Goal: Information Seeking & Learning: Learn about a topic

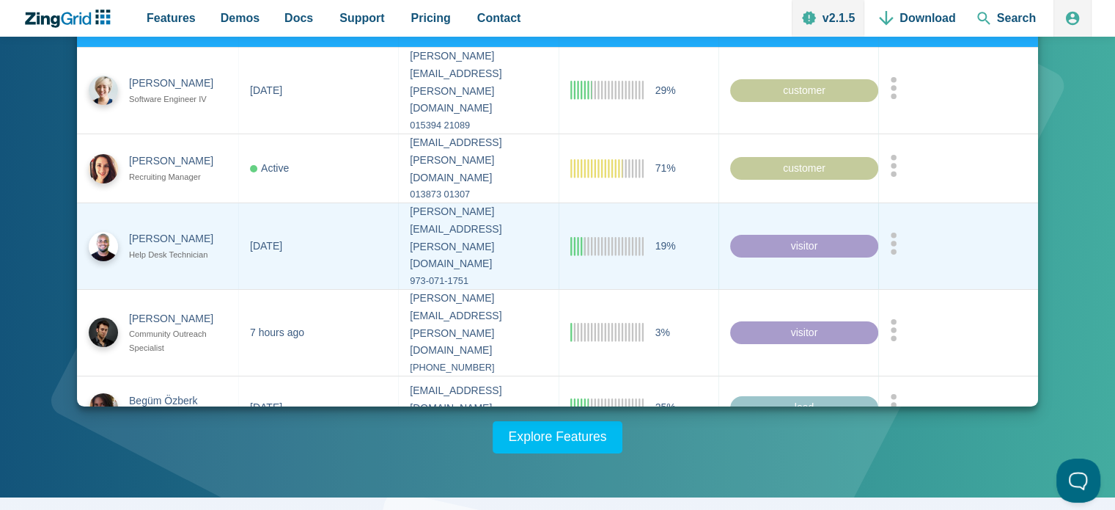
scroll to position [220, 0]
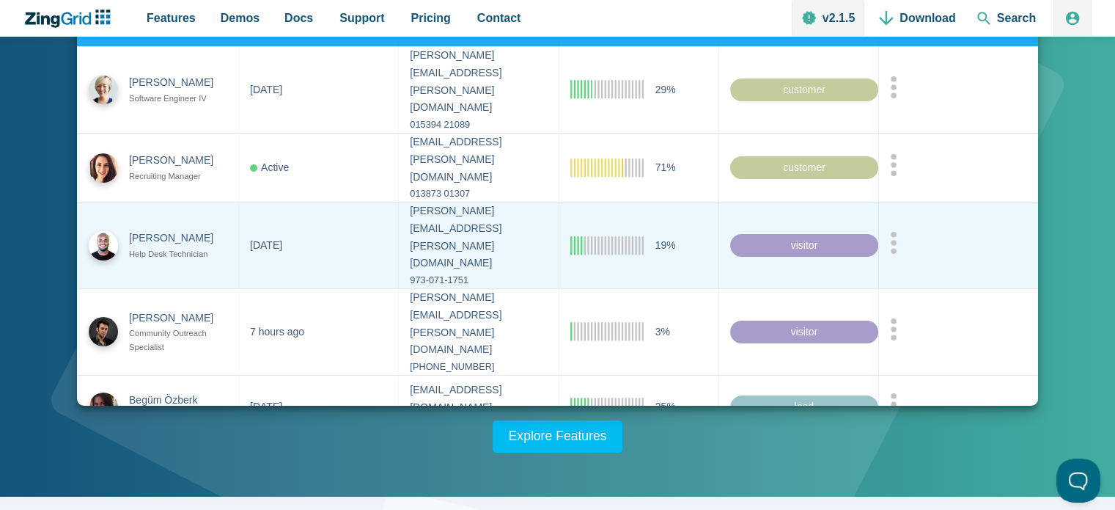
click at [765, 233] on div "visitor" at bounding box center [804, 244] width 148 height 23
click at [410, 272] on div "973-071-1751" at bounding box center [478, 280] width 136 height 16
click at [593, 218] on zg-cell "19%" at bounding box center [638, 245] width 160 height 87
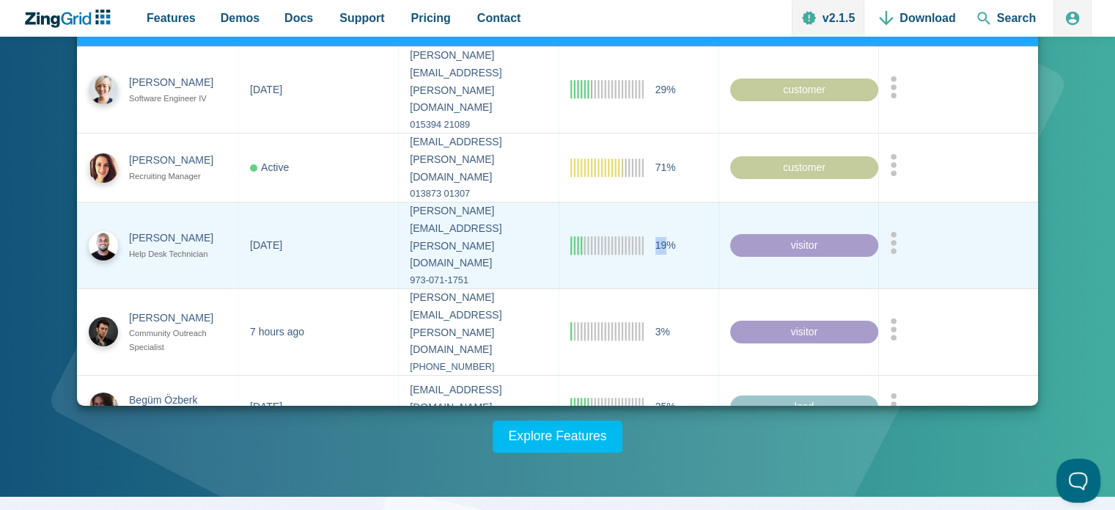
click at [593, 218] on zg-cell "19%" at bounding box center [638, 245] width 160 height 87
click at [643, 235] on icon "App Content" at bounding box center [606, 244] width 73 height 19
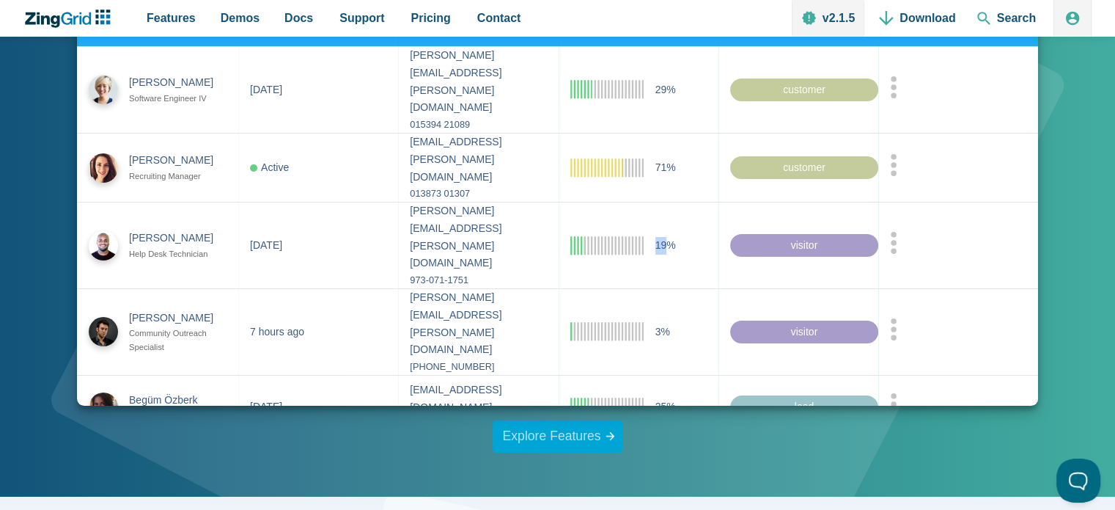
click at [567, 430] on link "Explore Features" at bounding box center [558, 436] width 131 height 32
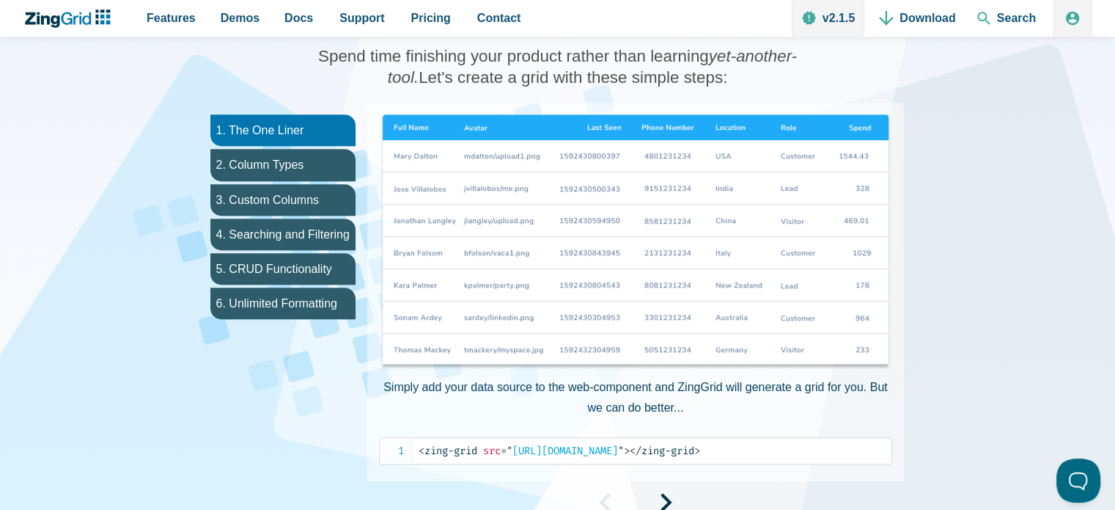
click at [518, 263] on img "App Content" at bounding box center [635, 242] width 513 height 257
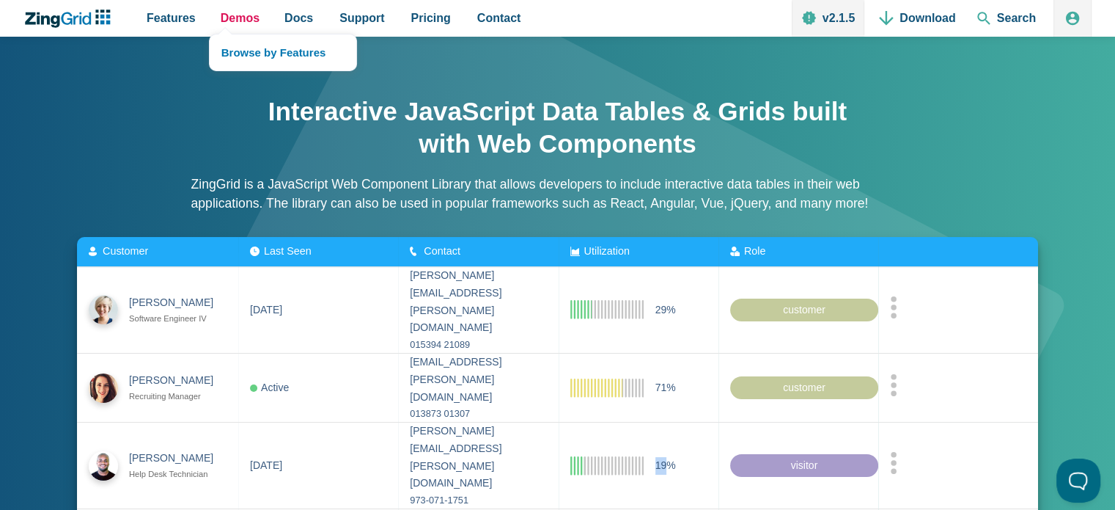
click at [215, 10] on link "Demos" at bounding box center [240, 18] width 51 height 37
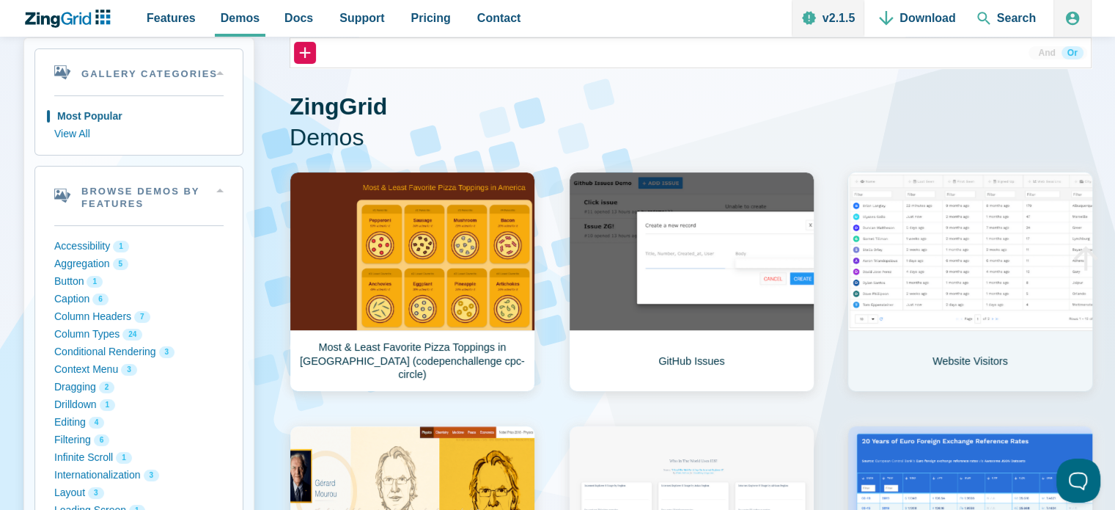
drag, startPoint x: 0, startPoint y: 0, endPoint x: 871, endPoint y: 290, distance: 918.1
click at [871, 290] on link "Website Visitors" at bounding box center [971, 282] width 246 height 220
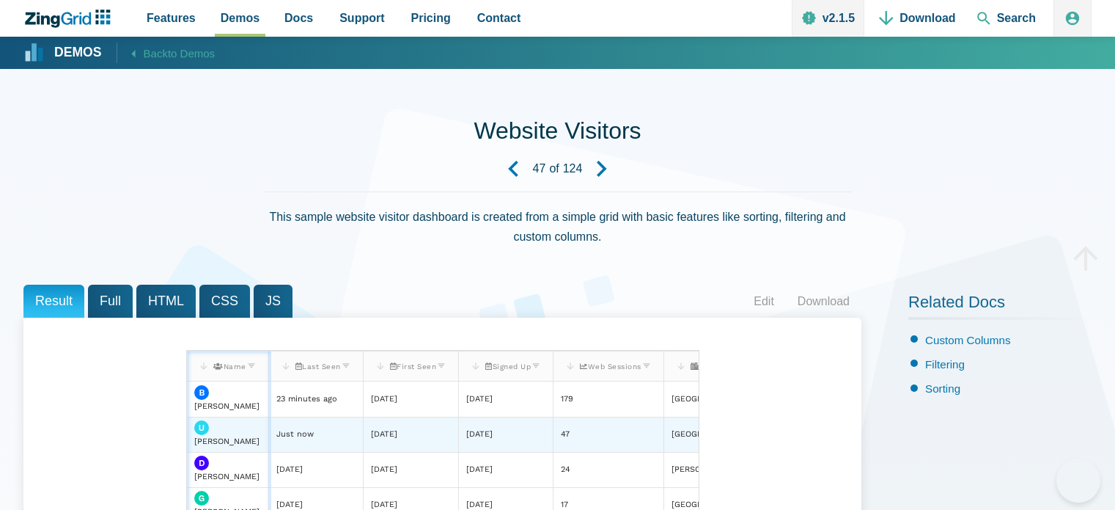
click at [352, 417] on zg-cell "Just now" at bounding box center [315, 434] width 95 height 35
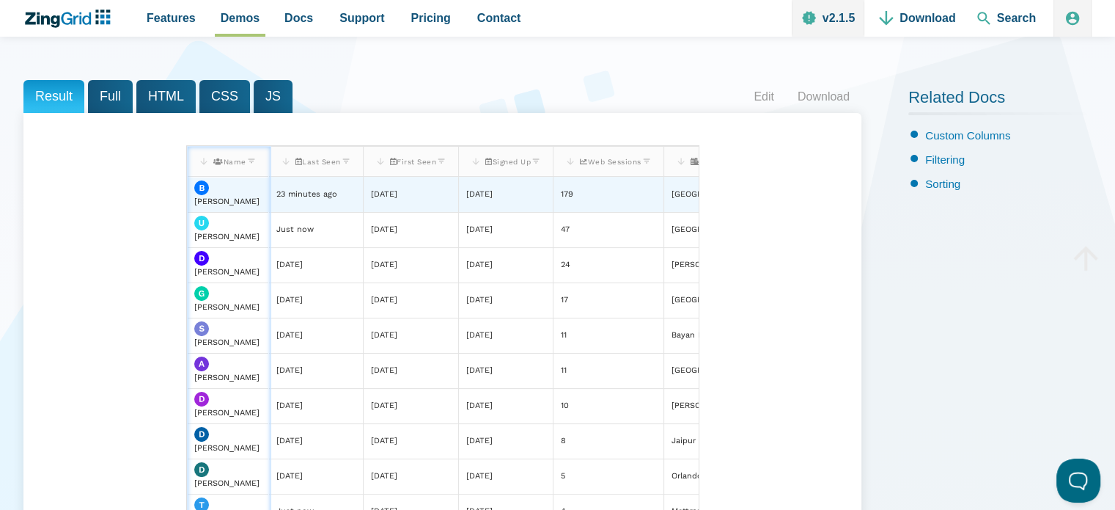
click at [244, 191] on div "Brian Langley" at bounding box center [227, 194] width 67 height 29
click at [295, 191] on div "23 minutes ago" at bounding box center [306, 195] width 61 height 14
click at [197, 190] on img "App Content" at bounding box center [201, 187] width 15 height 15
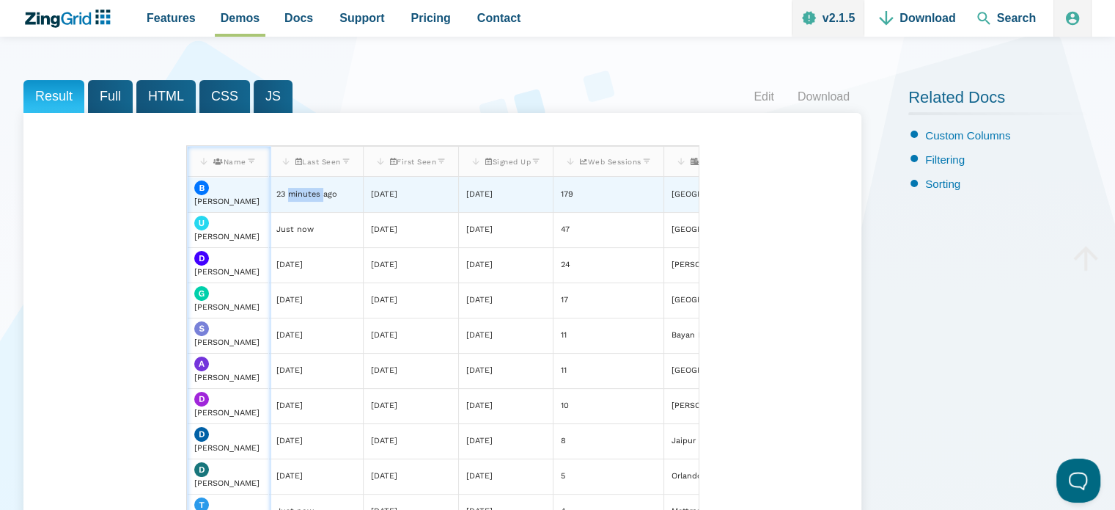
click at [197, 190] on img "App Content" at bounding box center [201, 187] width 15 height 15
click at [249, 187] on div "Brian Langley" at bounding box center [227, 194] width 67 height 29
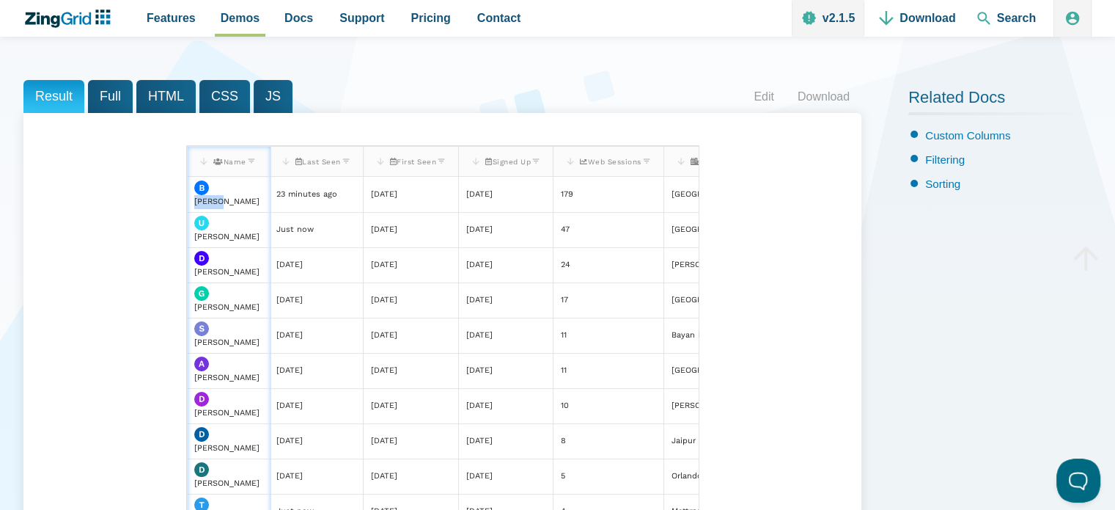
click at [102, 95] on span "Full" at bounding box center [110, 96] width 45 height 33
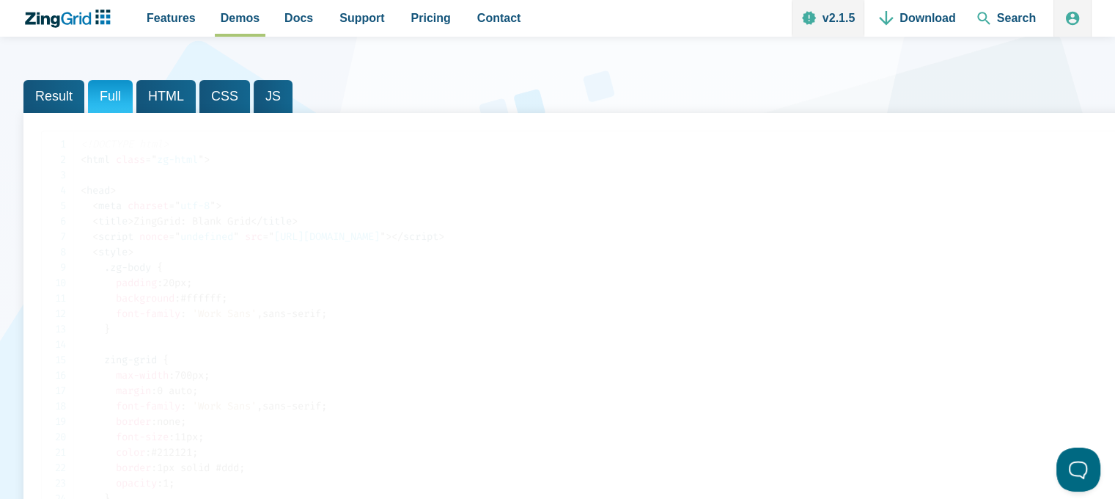
click at [52, 95] on span "Result" at bounding box center [53, 96] width 61 height 33
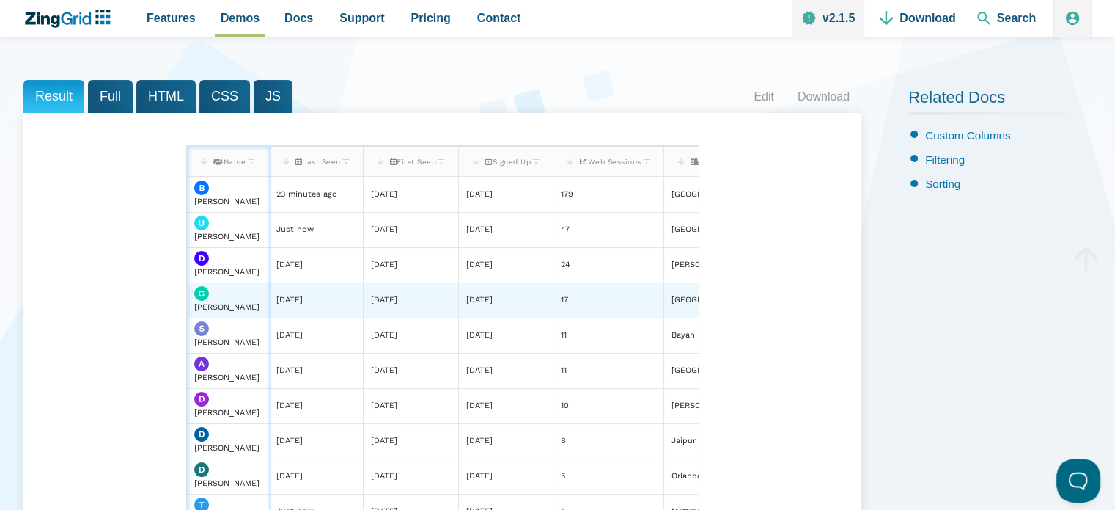
click at [326, 306] on zg-cell "1 weeks ago" at bounding box center [315, 299] width 95 height 35
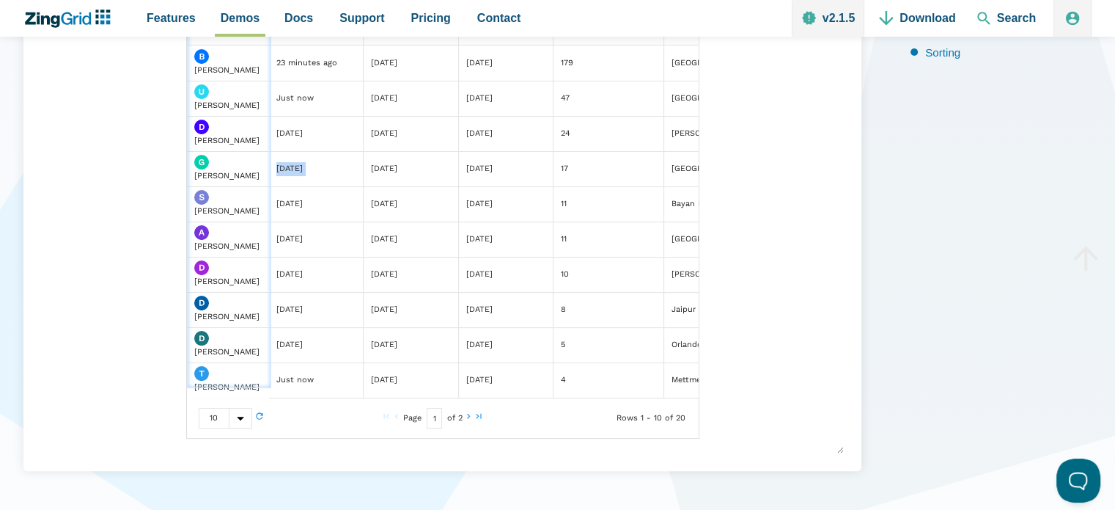
scroll to position [331, 0]
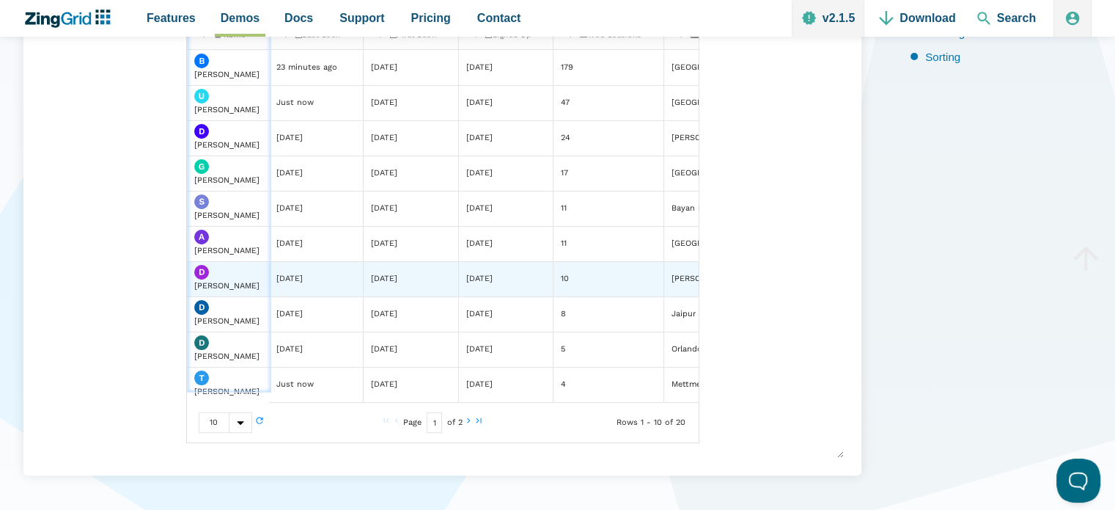
click at [458, 263] on zg-cell "9 months ago" at bounding box center [410, 278] width 96 height 35
click at [499, 264] on zg-cell "4 months ago" at bounding box center [505, 278] width 95 height 35
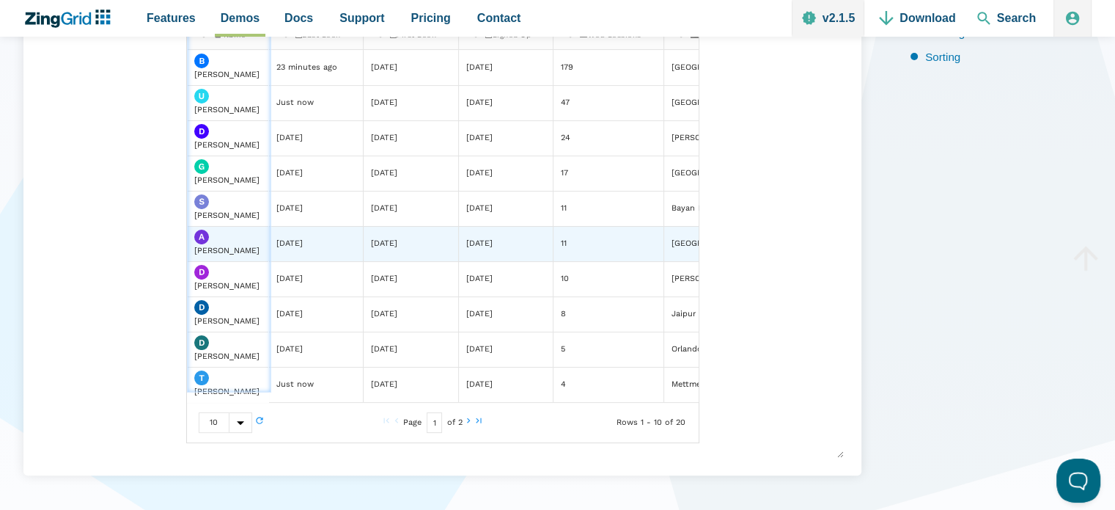
click at [493, 246] on div "6 months ago" at bounding box center [479, 244] width 26 height 14
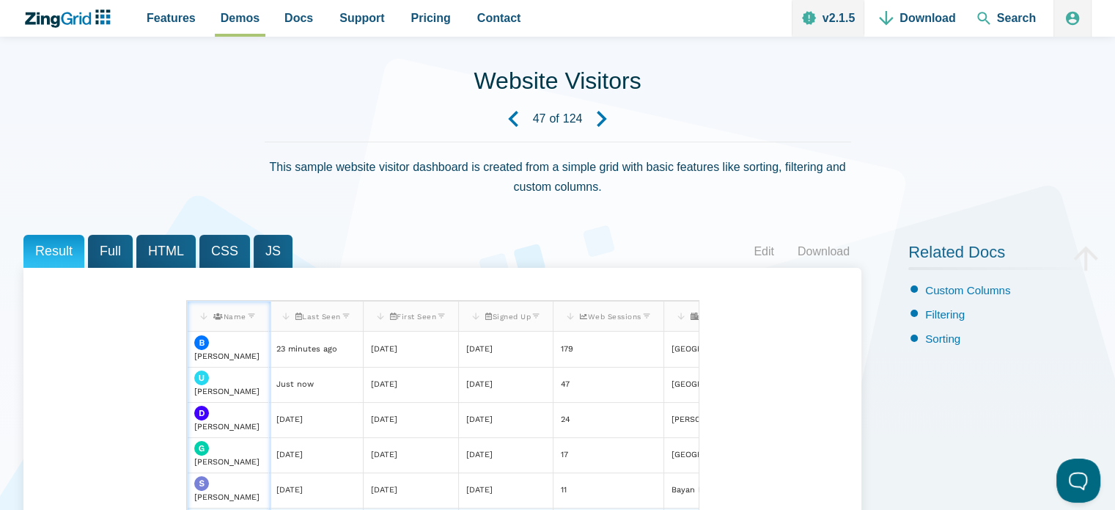
scroll to position [48, 0]
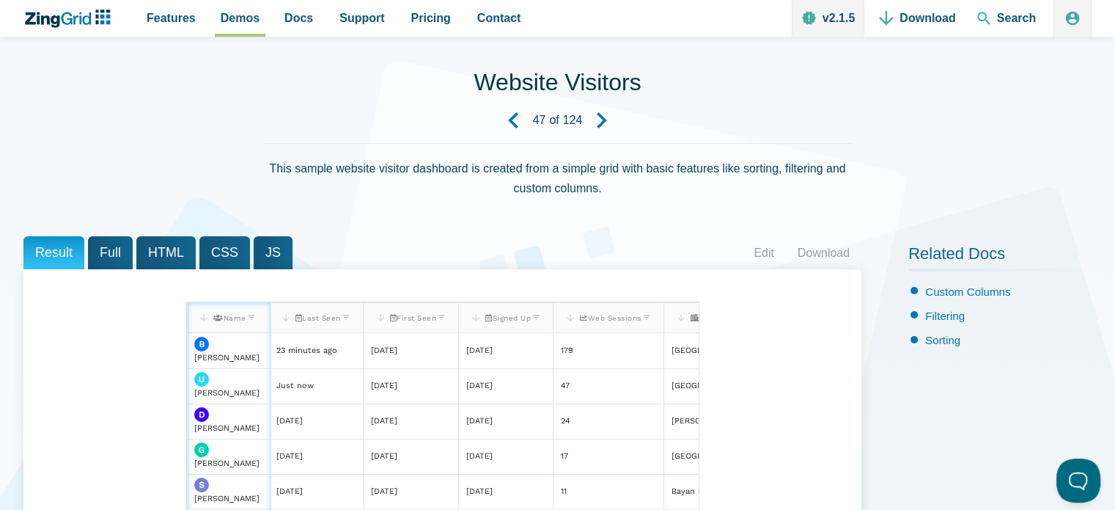
click at [640, 323] on div "Web Sessions" at bounding box center [608, 318] width 87 height 18
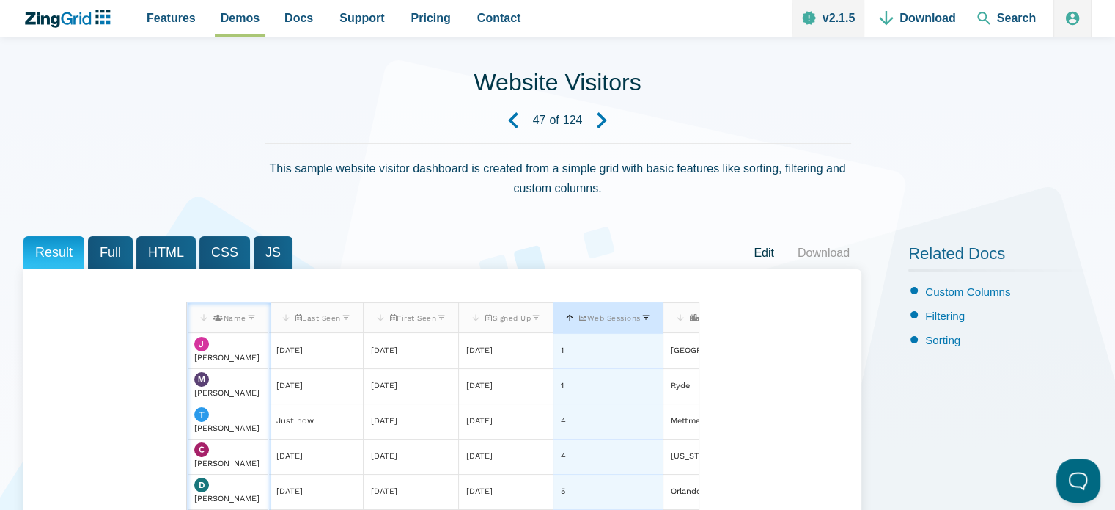
click at [759, 261] on link "Edit" at bounding box center [764, 253] width 44 height 22
